Goal: Find contact information: Find contact information

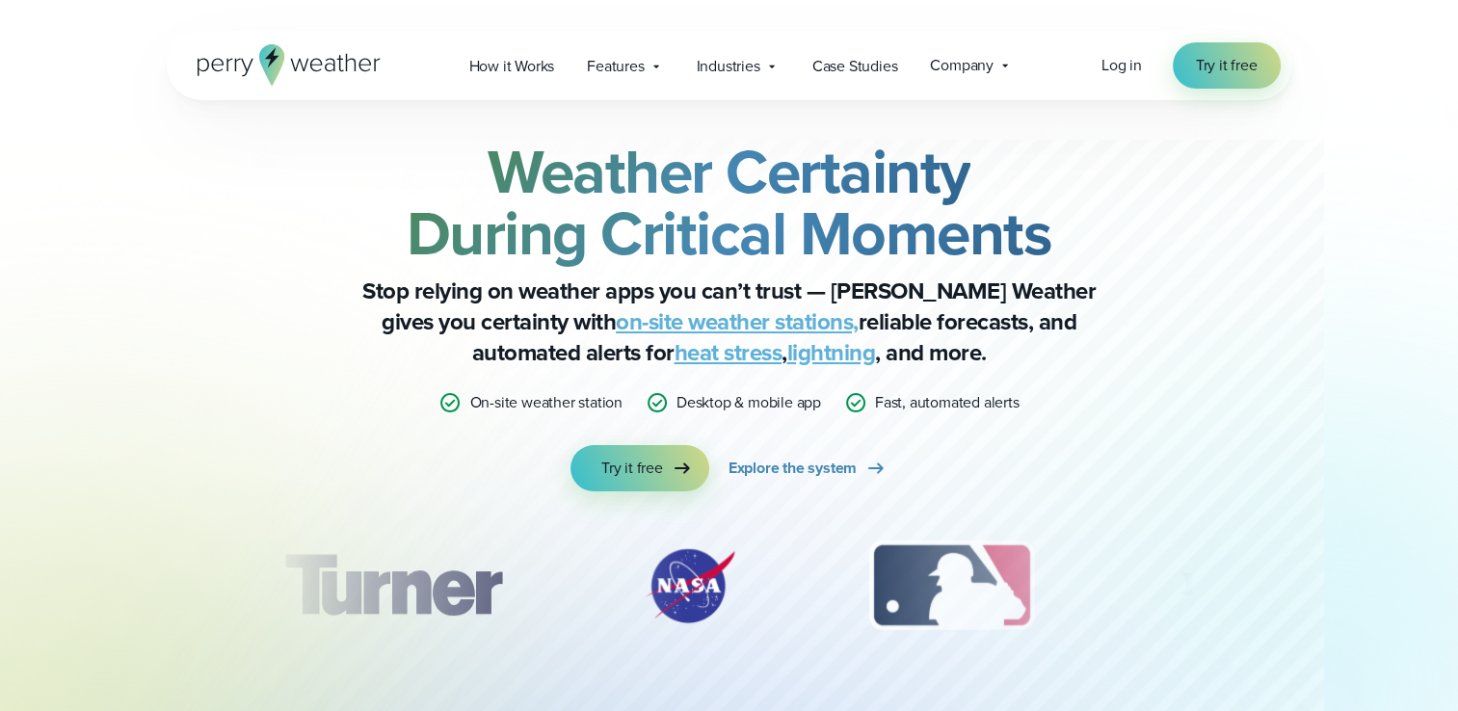
scroll to position [23, 0]
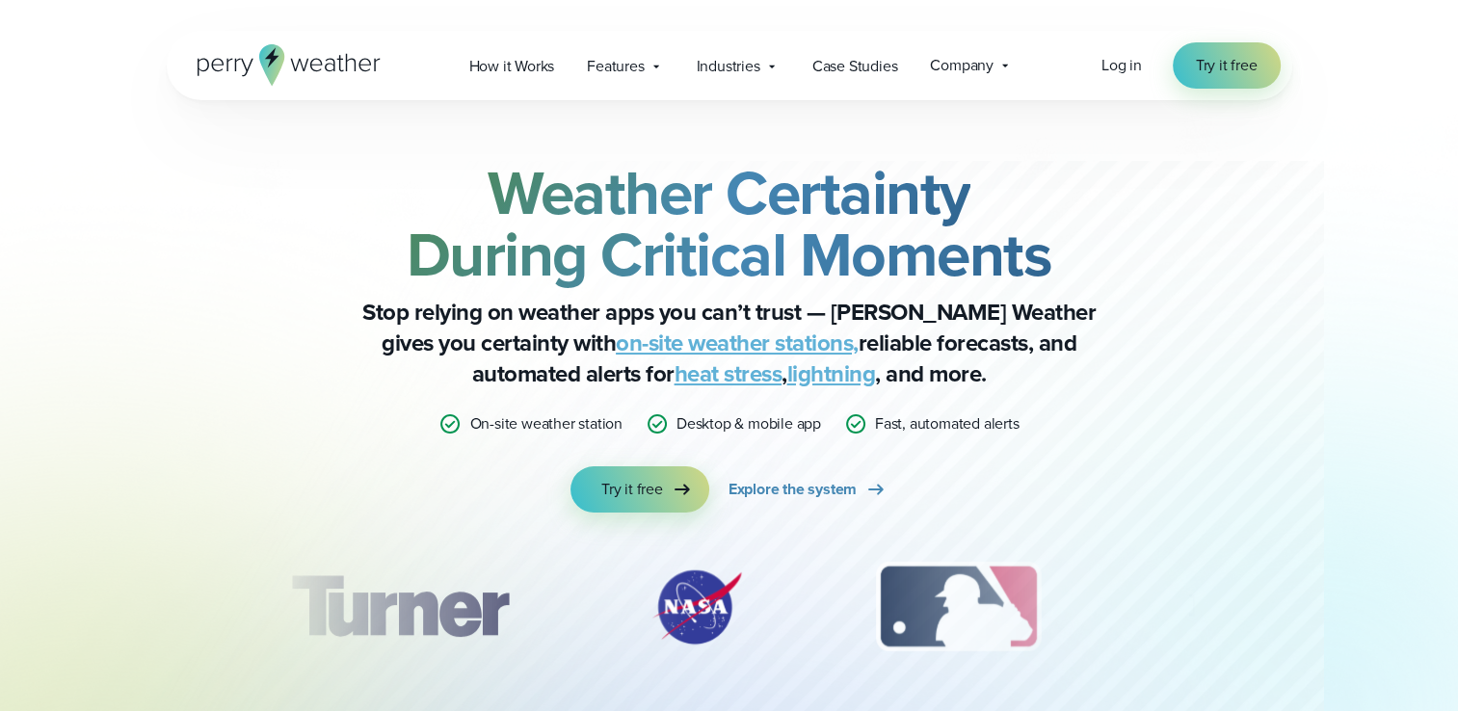
click at [970, 71] on span "Company" at bounding box center [962, 65] width 64 height 23
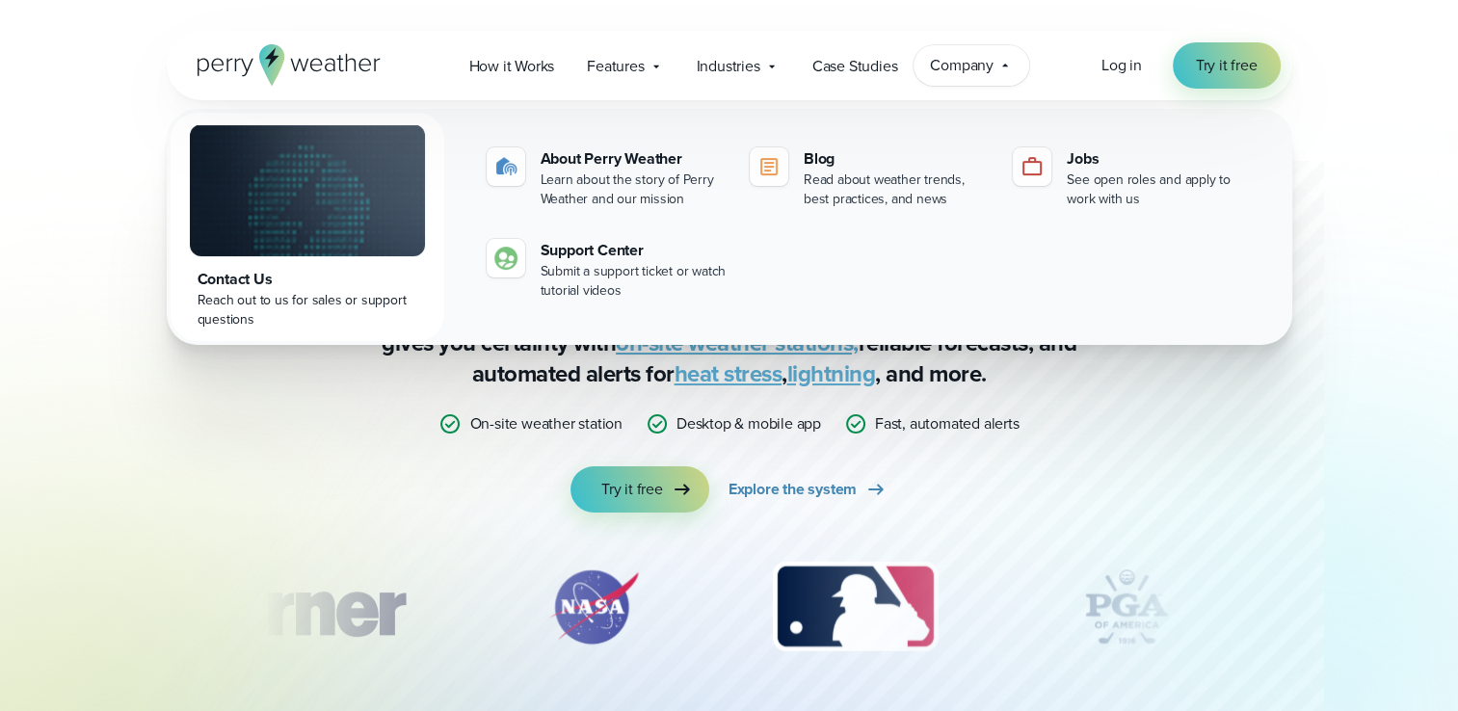
click at [292, 261] on link "Contact Us Reach out to us for sales or support questions" at bounding box center [308, 227] width 274 height 228
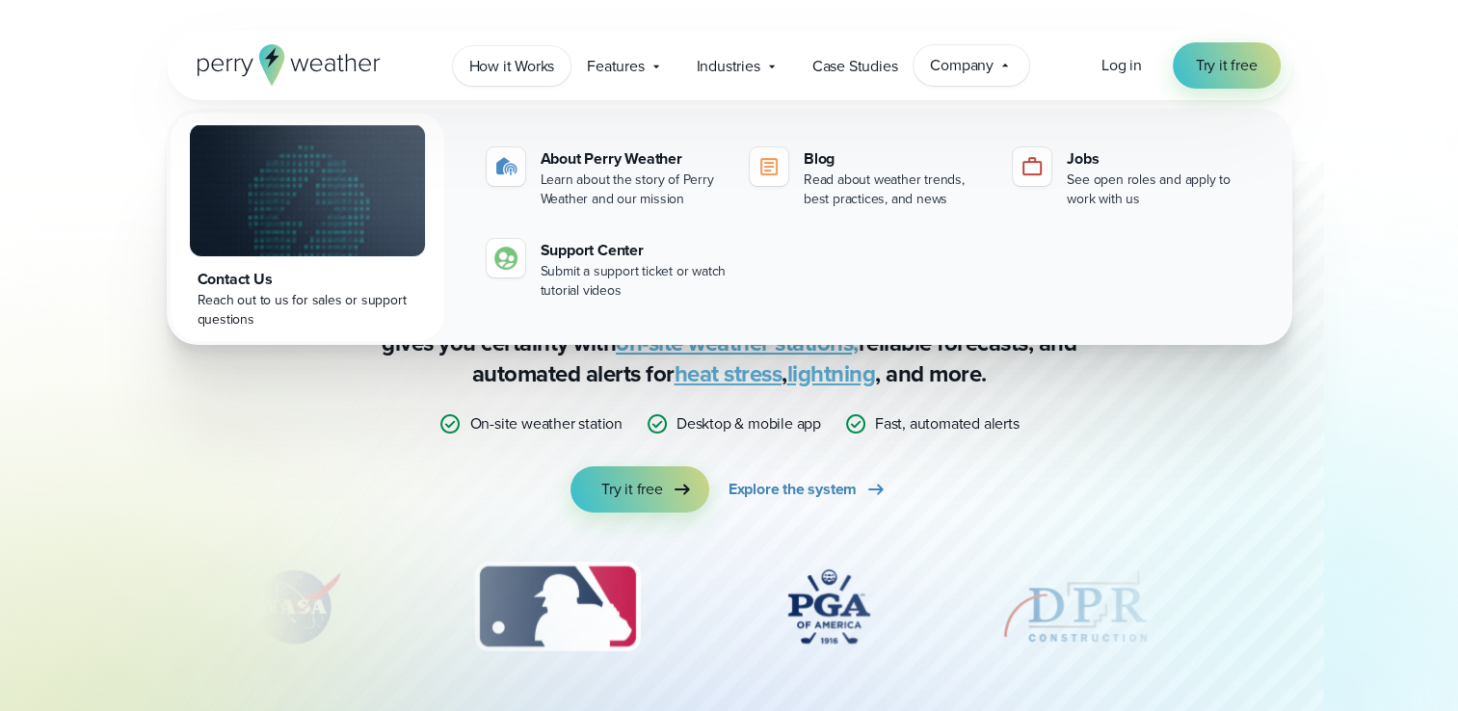
click at [469, 68] on span "How it Works" at bounding box center [512, 66] width 86 height 23
